Goal: Information Seeking & Learning: Find specific fact

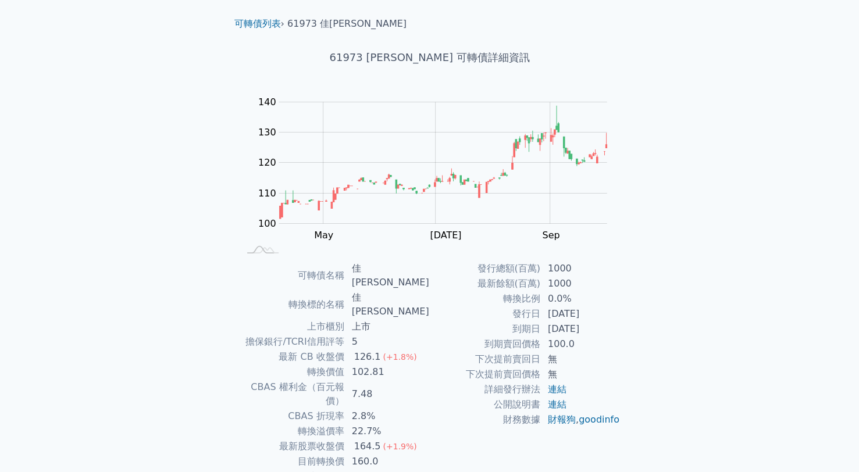
scroll to position [58, 0]
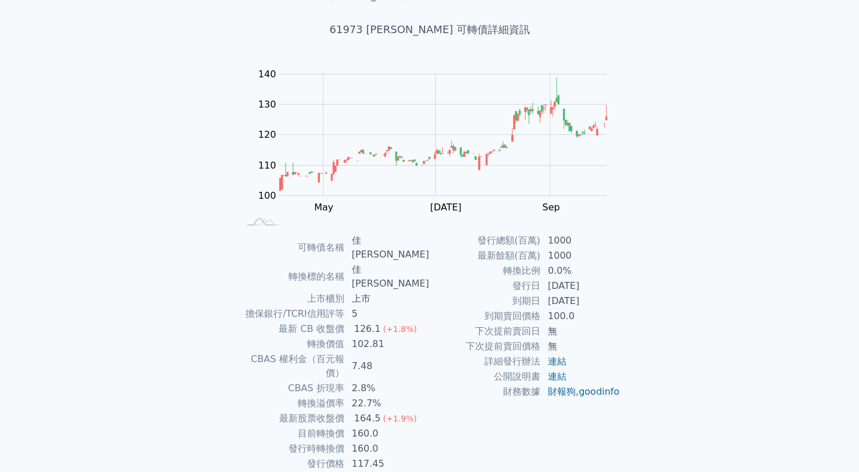
drag, startPoint x: 550, startPoint y: 285, endPoint x: 597, endPoint y: 287, distance: 47.7
click at [597, 287] on td "[DATE]" at bounding box center [581, 286] width 80 height 15
copy td "[DATE]"
drag, startPoint x: 547, startPoint y: 300, endPoint x: 598, endPoint y: 294, distance: 50.9
click at [598, 294] on td "[DATE]" at bounding box center [581, 301] width 80 height 15
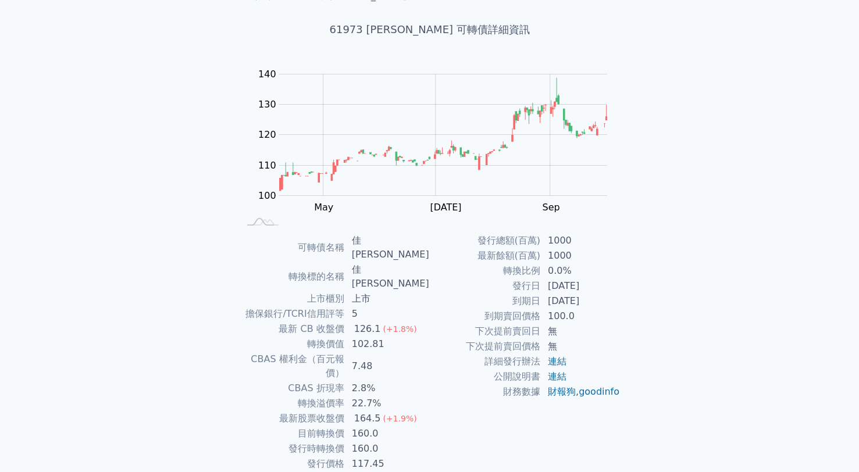
copy td "[DATE]"
click at [614, 351] on td "無" at bounding box center [581, 346] width 80 height 15
click at [564, 361] on link "連結" at bounding box center [557, 361] width 19 height 11
drag, startPoint x: 360, startPoint y: 373, endPoint x: 384, endPoint y: 370, distance: 24.0
click at [384, 411] on td "164.5 (+1.9%)" at bounding box center [387, 418] width 85 height 15
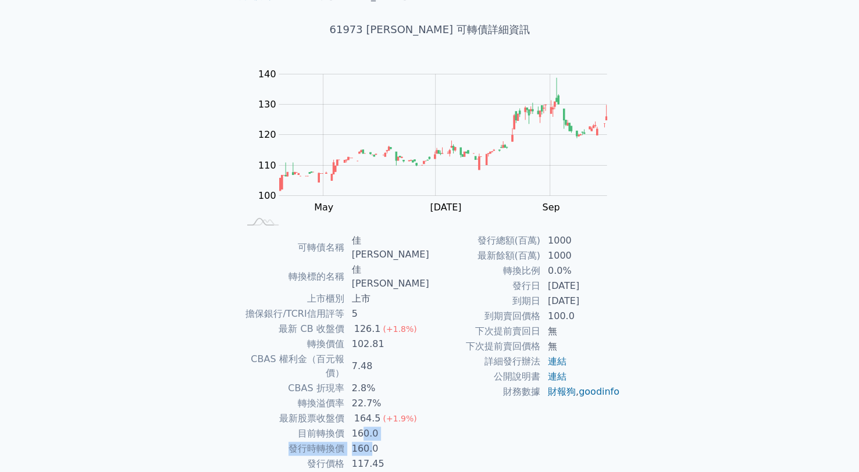
drag, startPoint x: 384, startPoint y: 370, endPoint x: 369, endPoint y: 393, distance: 26.9
click at [369, 393] on tbody "可轉債名稱 佳[PERSON_NAME] 轉換標的名稱 佳[PERSON_NAME] 上市櫃別 上市 擔保銀行/TCRI信用評等 5 最新 CB 收盤價 12…" at bounding box center [334, 352] width 191 height 238
click at [369, 426] on td "160.0" at bounding box center [387, 433] width 85 height 15
